Goal: Task Accomplishment & Management: Use online tool/utility

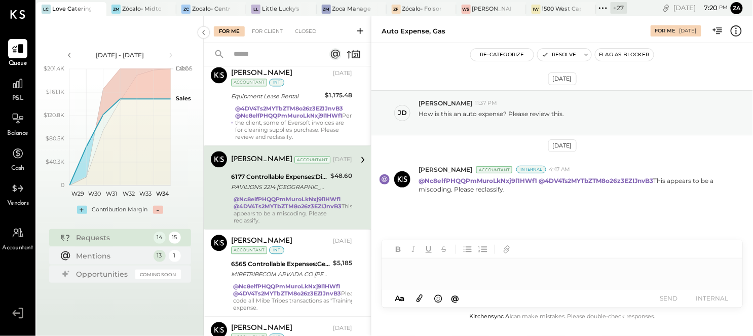
scroll to position [597, 0]
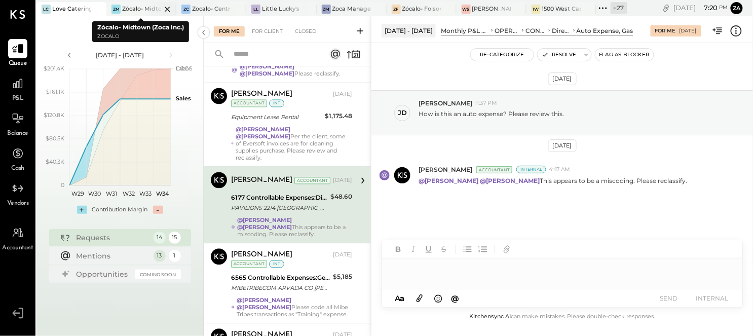
click at [146, 9] on div at bounding box center [158, 9] width 35 height 14
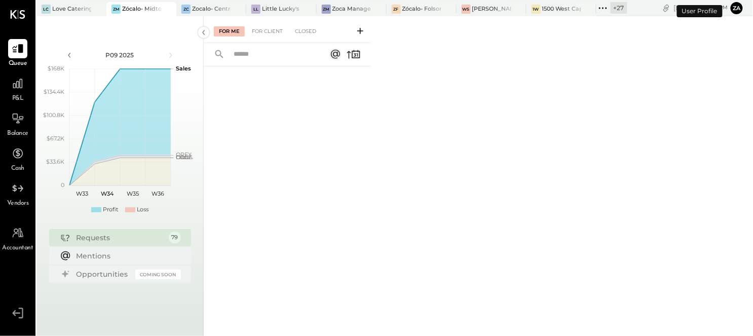
click at [19, 93] on div "P&L" at bounding box center [17, 88] width 19 height 29
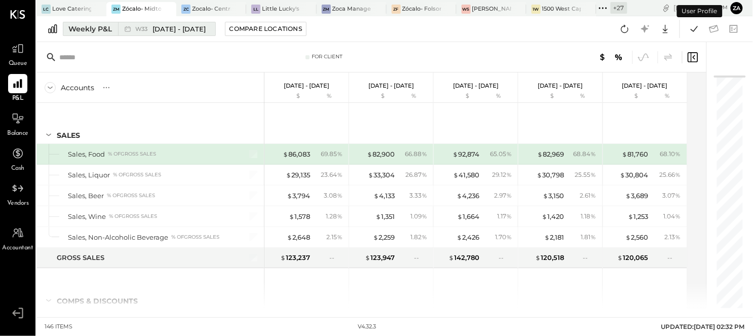
click at [198, 32] on span "[DATE] - [DATE]" at bounding box center [179, 29] width 53 height 10
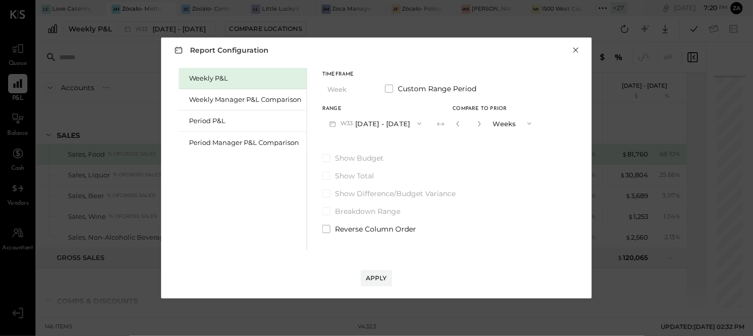
click at [578, 48] on button "×" at bounding box center [576, 50] width 9 height 10
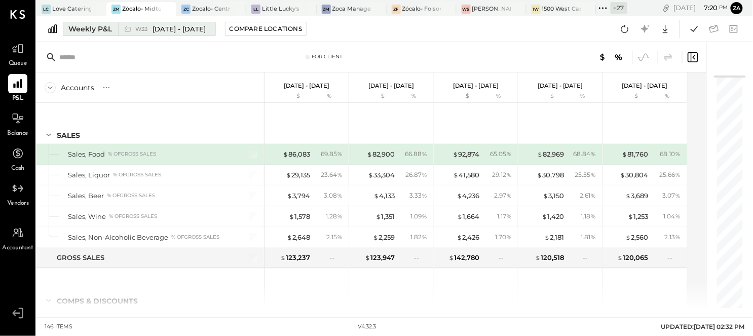
click at [105, 29] on div "Weekly P&L" at bounding box center [90, 29] width 44 height 10
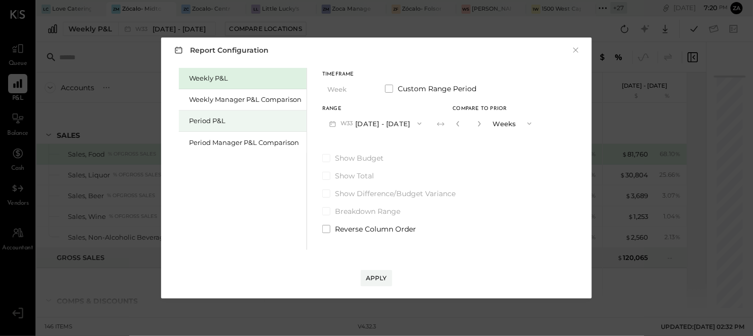
click at [210, 122] on div "Period P&L" at bounding box center [245, 121] width 113 height 10
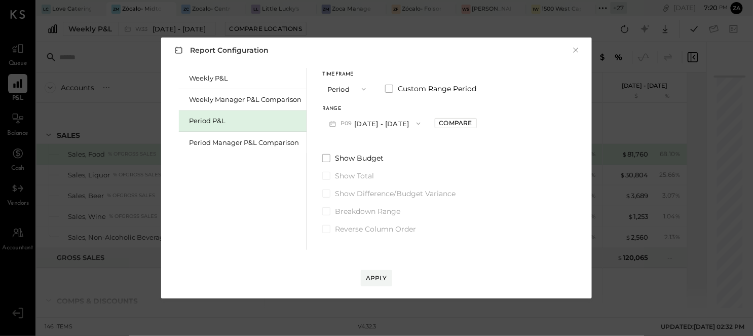
click at [421, 124] on icon "button" at bounding box center [419, 124] width 4 height 3
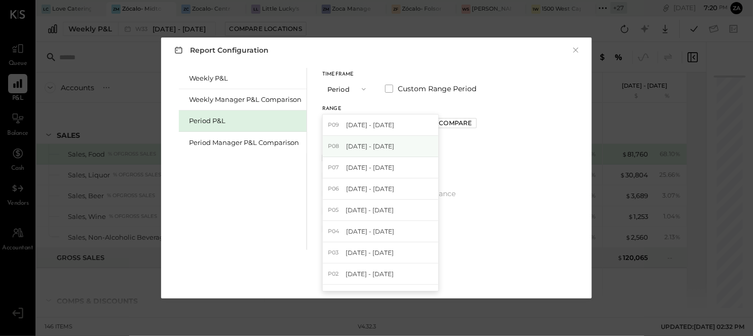
click at [388, 146] on span "[DATE] - [DATE]" at bounding box center [370, 146] width 48 height 9
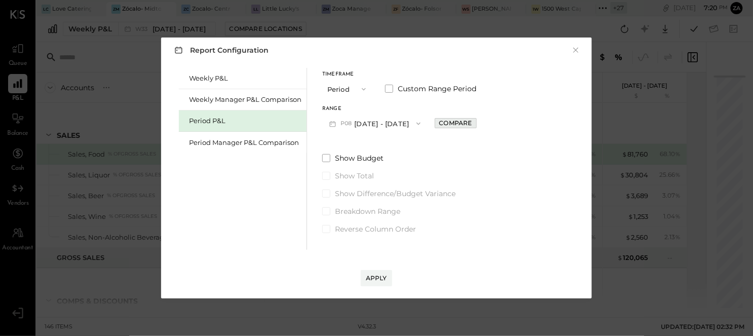
click at [464, 120] on div "Compare" at bounding box center [456, 123] width 33 height 9
click at [482, 123] on icon "button" at bounding box center [479, 124] width 6 height 6
type input "*"
click at [369, 276] on div "Apply" at bounding box center [376, 278] width 21 height 9
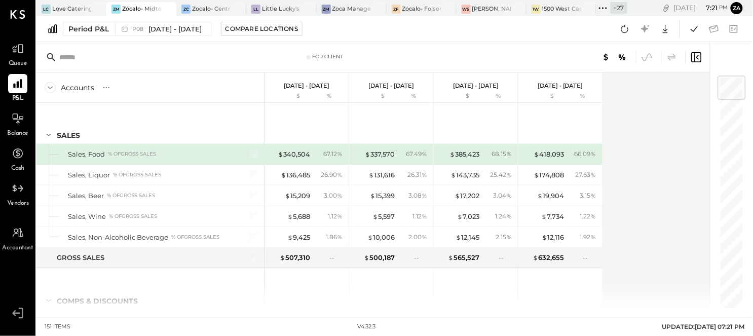
click at [653, 133] on div "Accounts S % GL [DATE] - [DATE] $ % [DATE] - [DATE] $ % [DATE] - [DATE] $ % [DA…" at bounding box center [374, 191] width 675 height 236
click at [693, 32] on icon at bounding box center [694, 28] width 13 height 13
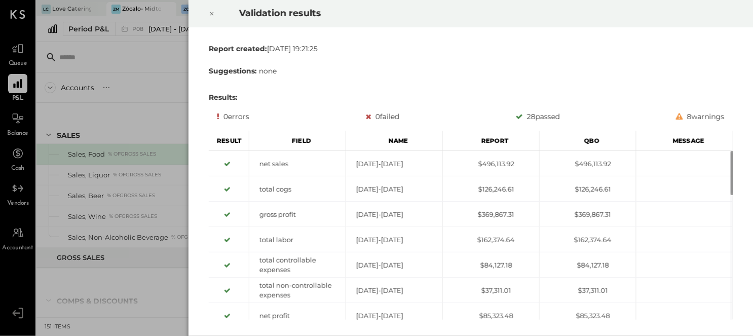
click at [209, 15] on icon at bounding box center [212, 14] width 6 height 12
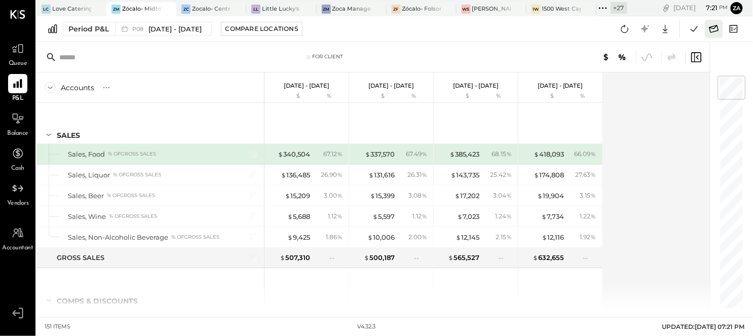
click at [713, 33] on icon at bounding box center [714, 28] width 13 height 13
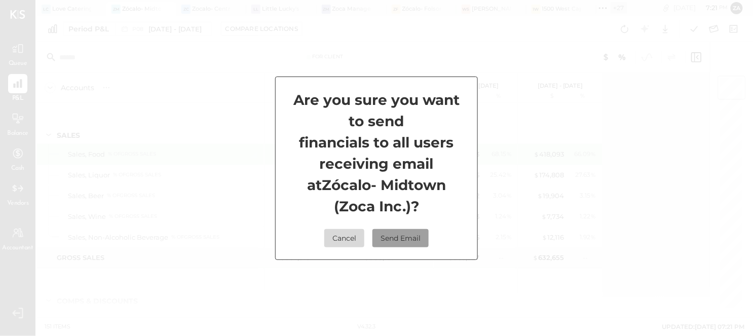
click at [384, 241] on button "Send Email" at bounding box center [401, 238] width 56 height 18
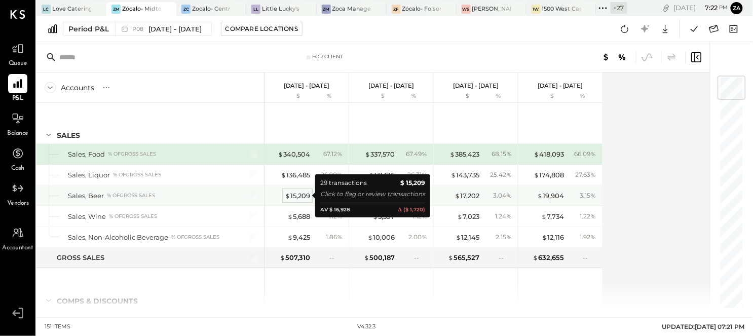
click at [297, 194] on div "$ 15,209" at bounding box center [297, 196] width 25 height 10
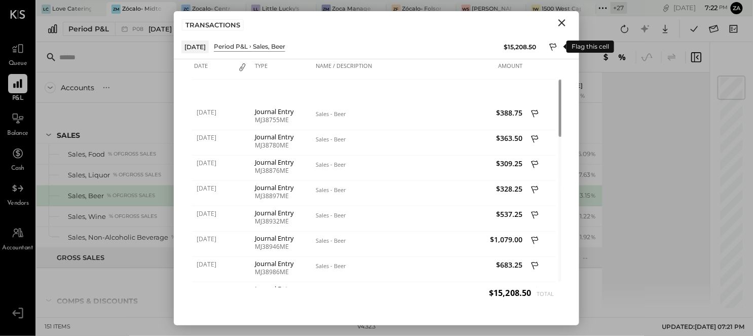
click at [551, 45] on icon at bounding box center [554, 48] width 9 height 12
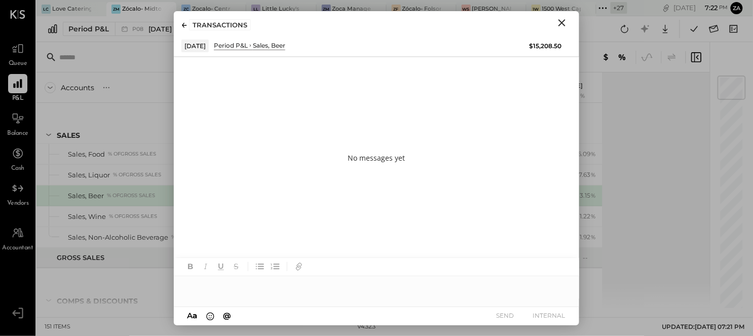
click at [199, 280] on div at bounding box center [377, 286] width 406 height 20
drag, startPoint x: 281, startPoint y: 277, endPoint x: 103, endPoint y: 272, distance: 178.1
click at [106, 274] on div "For Client Accounts S % GL [DATE] - [DATE] $ % [DATE] - [DATE] $ % [DATE] - [DA…" at bounding box center [395, 175] width 717 height 266
click at [562, 21] on icon "Close" at bounding box center [562, 23] width 12 height 12
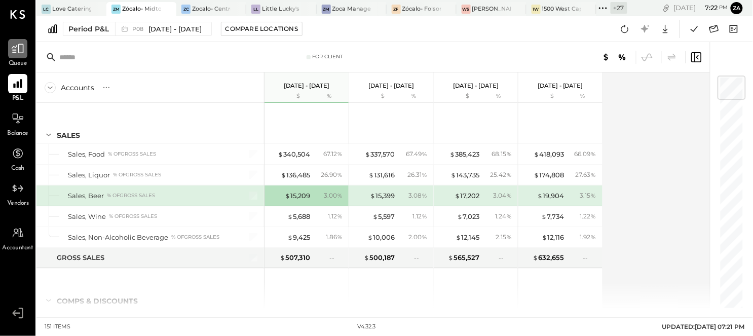
click at [24, 52] on icon at bounding box center [17, 48] width 13 height 13
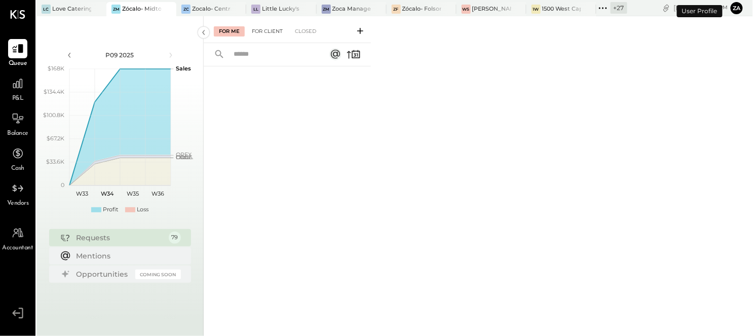
click at [274, 32] on div "For Client" at bounding box center [267, 31] width 41 height 10
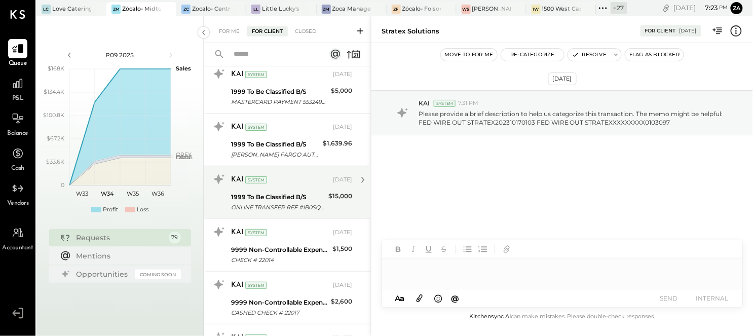
scroll to position [2704, 0]
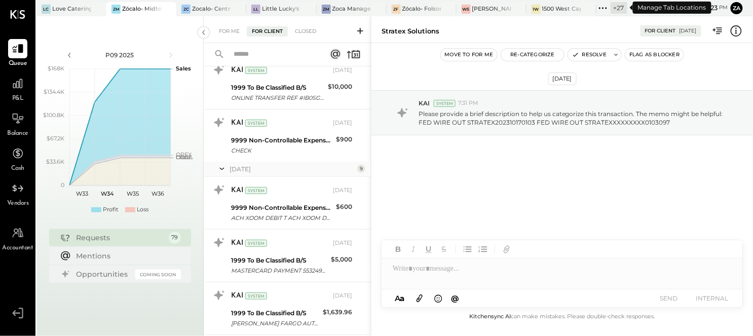
click at [616, 7] on div "+ 27" at bounding box center [619, 8] width 17 height 12
click at [466, 198] on div "[DATE] KAI System 7:31 PM Please provide a brief description to help us categor…" at bounding box center [563, 139] width 382 height 143
click at [605, 9] on icon at bounding box center [603, 8] width 13 height 13
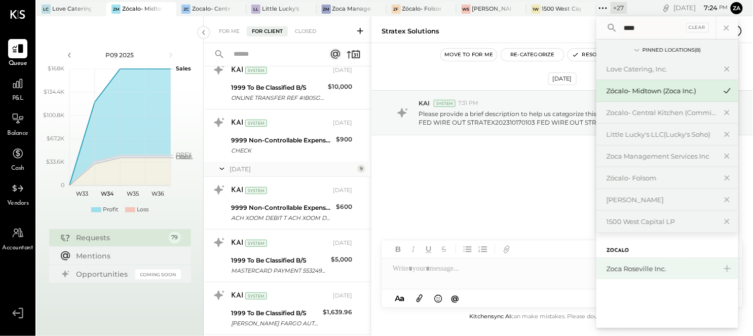
type input "****"
click at [635, 267] on div "Zoca Roseville Inc." at bounding box center [662, 269] width 110 height 10
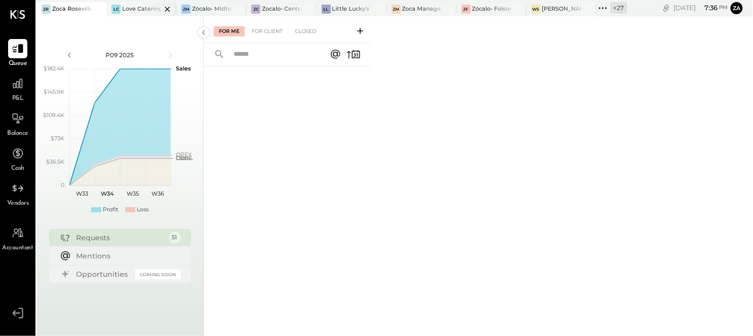
click at [149, 8] on div at bounding box center [158, 9] width 35 height 14
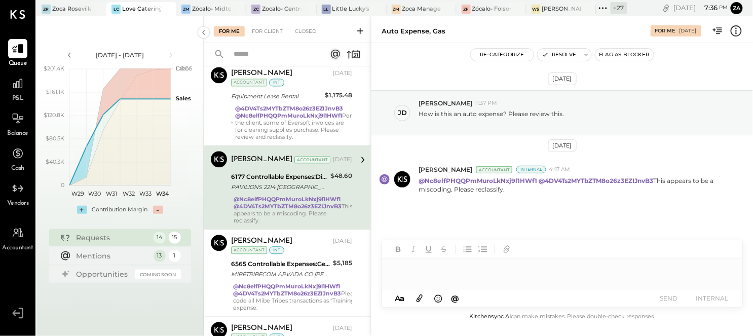
scroll to position [597, 0]
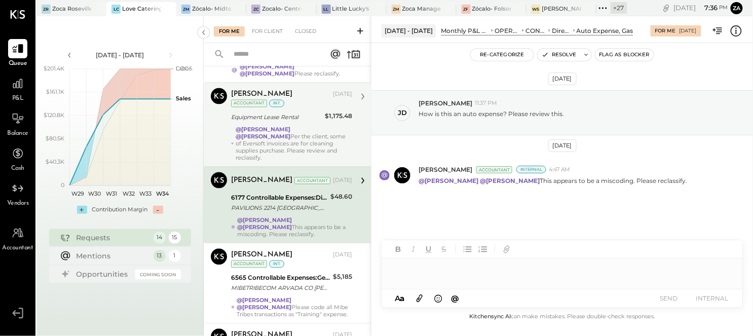
click at [282, 126] on div "@Rushabh Shah @Zankhana Vyas Per the client, some of Eversoft invoices are for …" at bounding box center [294, 143] width 117 height 35
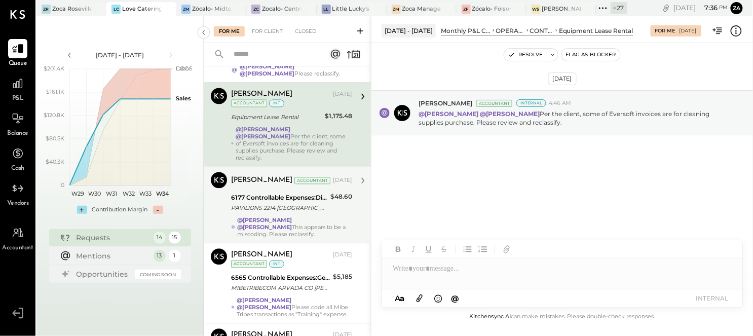
click at [281, 203] on div "PAVILIONS 2214 [GEOGRAPHIC_DATA][PERSON_NAME]-71091-22140023 [PHONE_NUMBER] PAV…" at bounding box center [279, 208] width 96 height 10
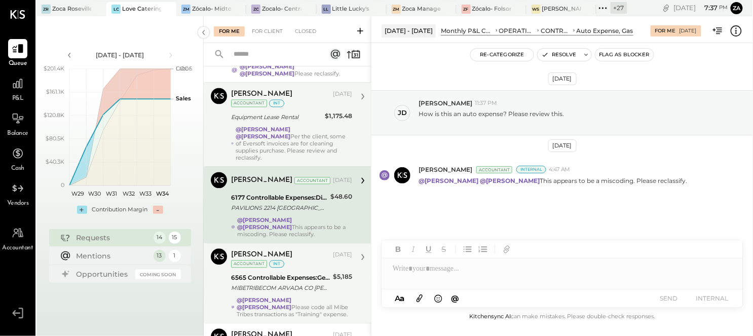
click at [277, 283] on div "MIBETRIBECOM ARVADA CO [PERSON_NAME]-73006-CH_3RLZGJEV [PHONE_NUMBER] [DOMAIN_N…" at bounding box center [280, 288] width 99 height 10
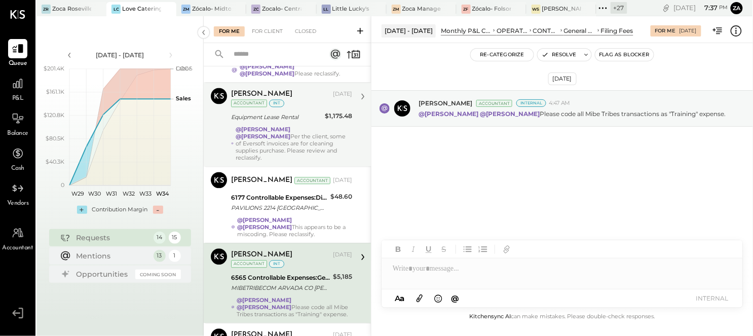
click at [526, 200] on div "Aug 21st, 2025 Joseph Shin Accountant Internal 4:47 AM @Zankhana Vyas @Rushabh …" at bounding box center [563, 135] width 382 height 134
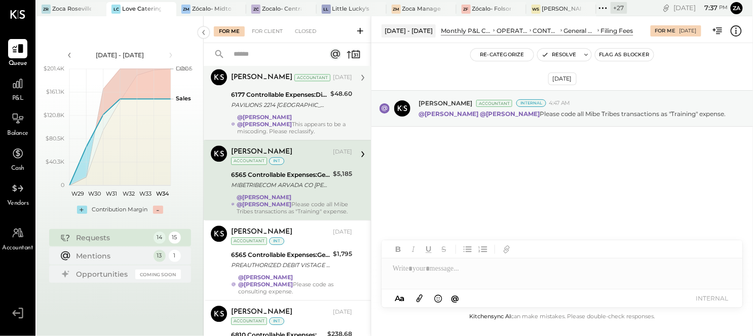
scroll to position [710, 0]
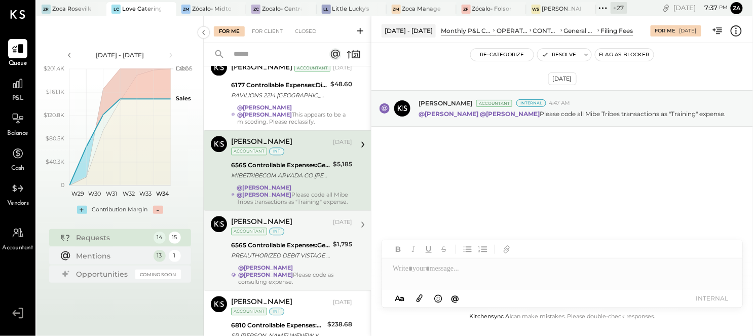
click at [285, 250] on div "PREAUTHORIZED DEBIT VISTAGE PAYABLES PPD [PERSON_NAME] 3900967/" at bounding box center [280, 255] width 99 height 10
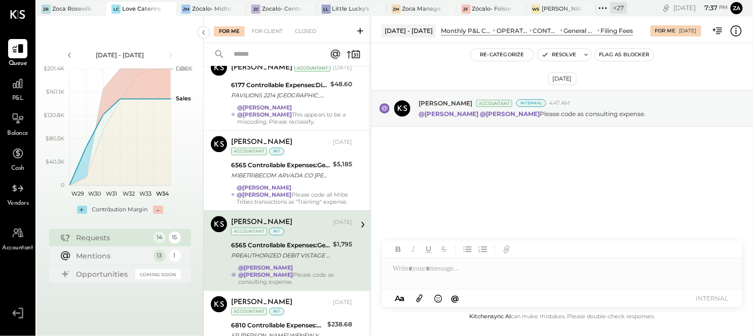
scroll to position [812, 0]
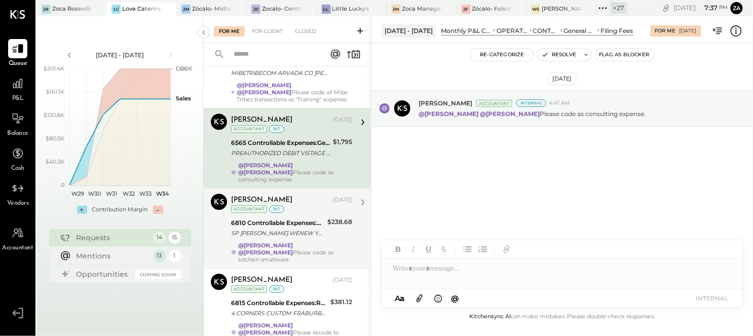
click at [299, 228] on div "SP [PERSON_NAME] WENEW YORK NY [PERSON_NAME]-73006-CH_3RLZPGJ3 [PHONE_NUMBER] S…" at bounding box center [277, 233] width 93 height 10
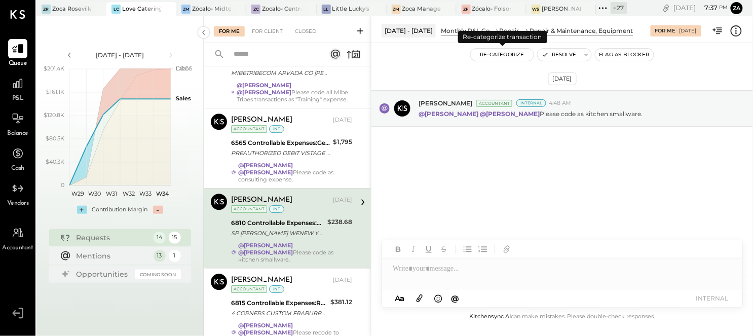
click at [497, 53] on button "Re-Categorize" at bounding box center [502, 55] width 63 height 12
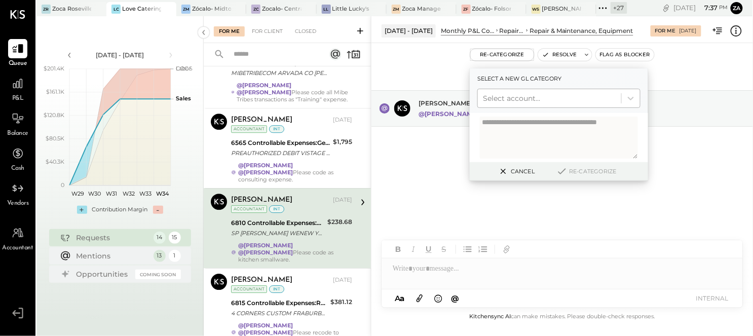
click at [499, 99] on div at bounding box center [549, 98] width 133 height 12
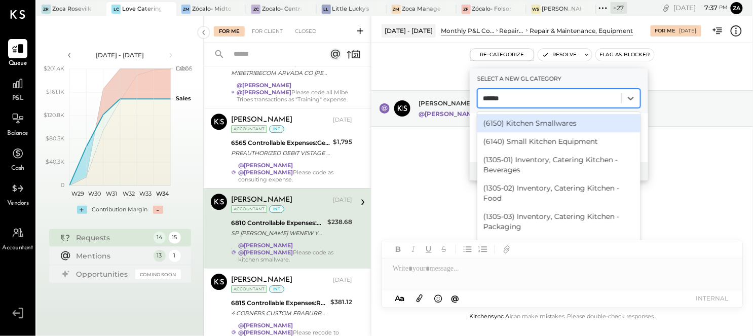
type input "*******"
click at [564, 125] on div "(6150) Kitchen Smallwares" at bounding box center [559, 123] width 163 height 18
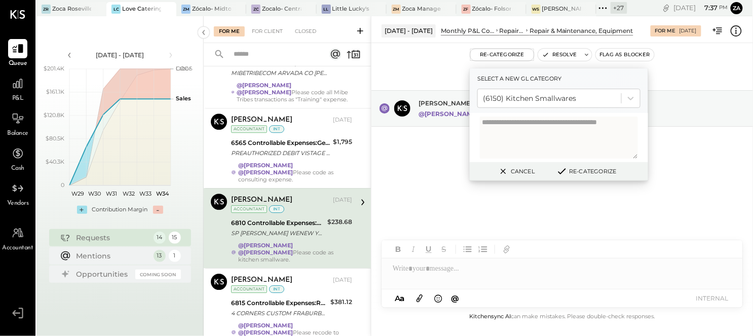
click at [601, 168] on button "Re-Categorize" at bounding box center [586, 171] width 67 height 12
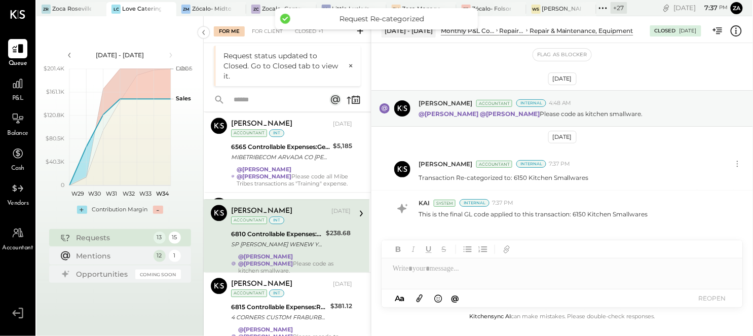
scroll to position [739, 0]
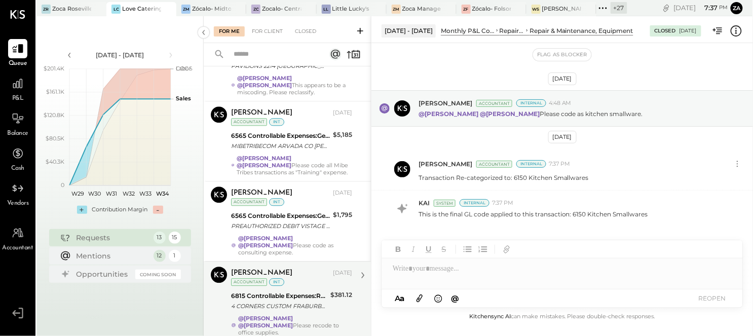
click at [293, 322] on strong "@[PERSON_NAME]" at bounding box center [265, 325] width 55 height 7
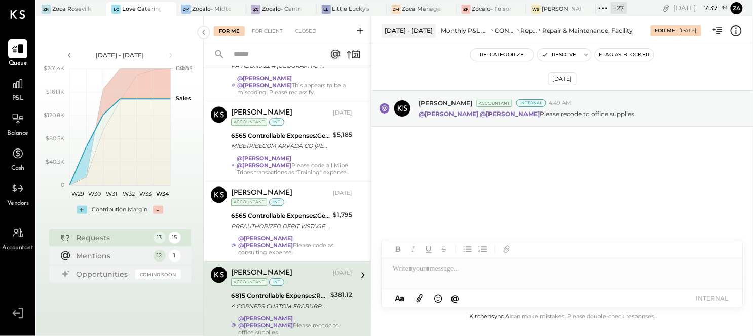
click at [514, 188] on div "Aug 21st, 2025 Joseph Shin Accountant Internal 4:49 AM @Zankhana Vyas @Rushabh …" at bounding box center [563, 135] width 382 height 134
click at [500, 55] on button "Re-Categorize" at bounding box center [502, 55] width 63 height 12
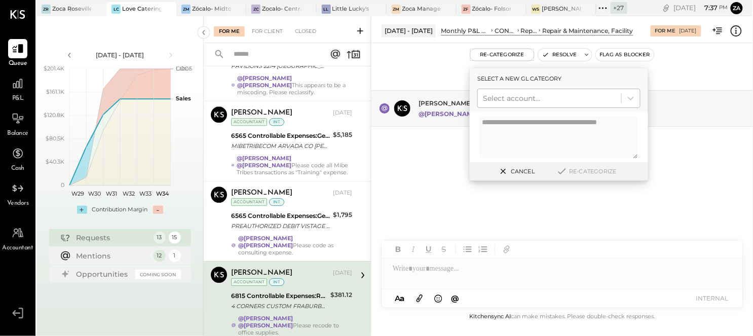
click at [507, 97] on div at bounding box center [549, 98] width 133 height 12
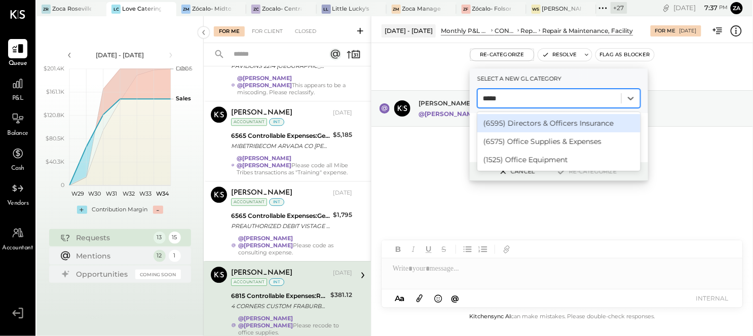
type input "******"
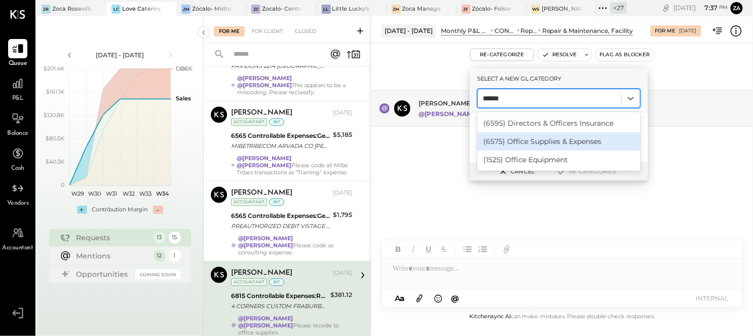
click at [547, 138] on div "(6575) Office Supplies & Expenses" at bounding box center [559, 141] width 163 height 18
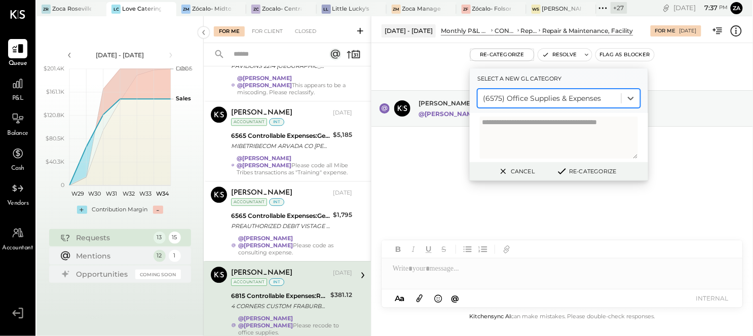
click at [607, 165] on button "Re-Categorize" at bounding box center [586, 171] width 67 height 12
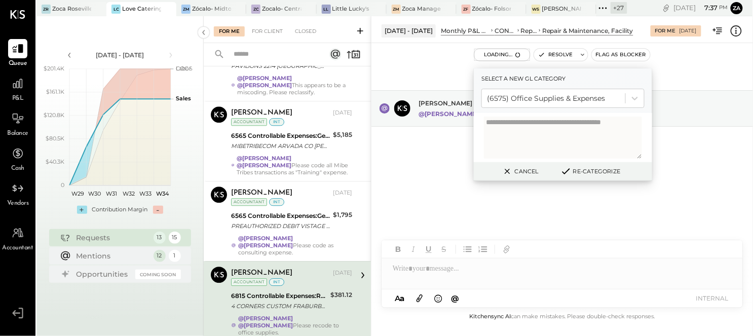
click at [590, 171] on button "Re-Categorize" at bounding box center [590, 171] width 67 height 12
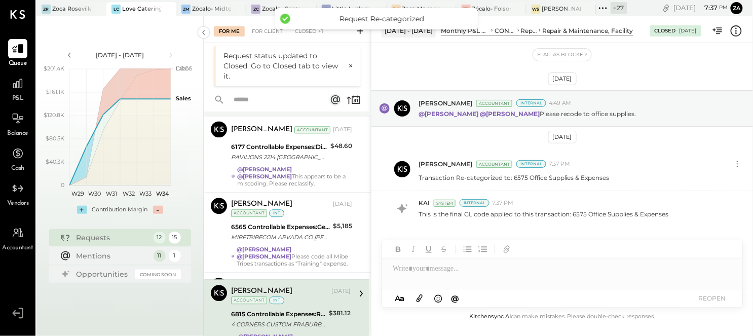
scroll to position [666, 0]
